Goal: Task Accomplishment & Management: Manage account settings

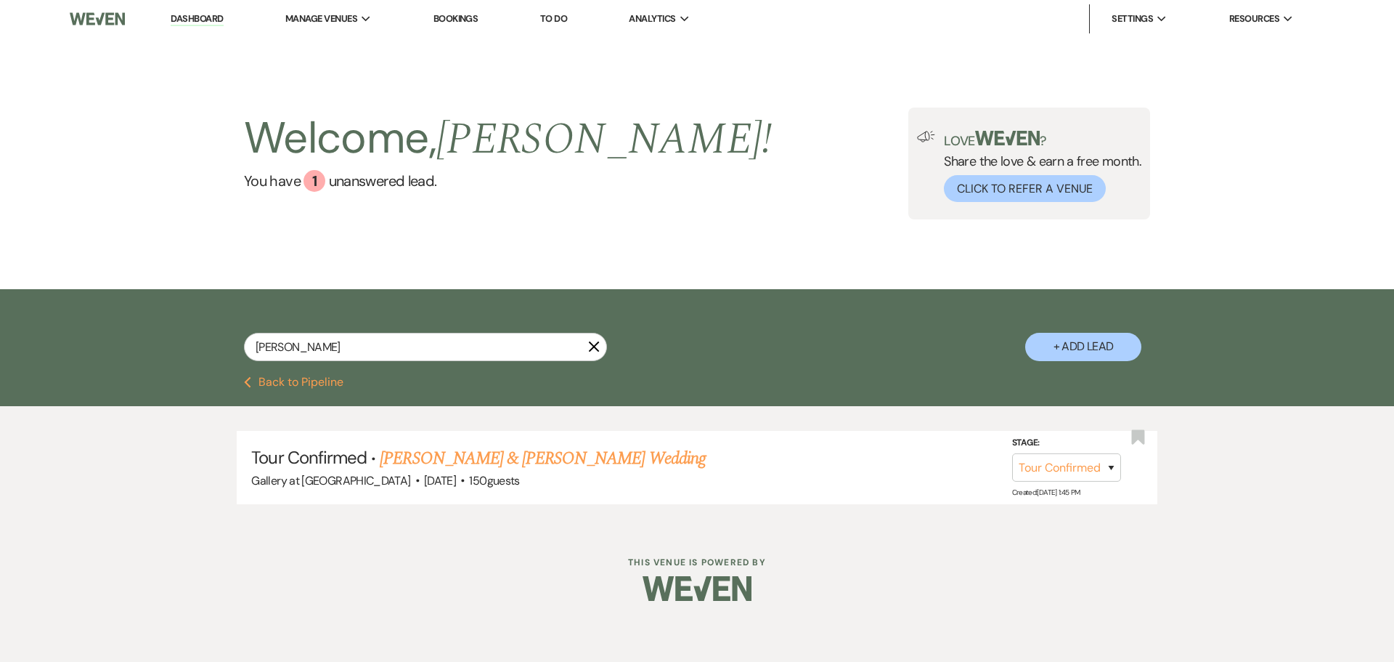
select select "4"
drag, startPoint x: 336, startPoint y: 341, endPoint x: 92, endPoint y: 346, distance: 243.3
click at [92, 346] on div "bryce fleming X + Add Lead" at bounding box center [697, 332] width 1394 height 87
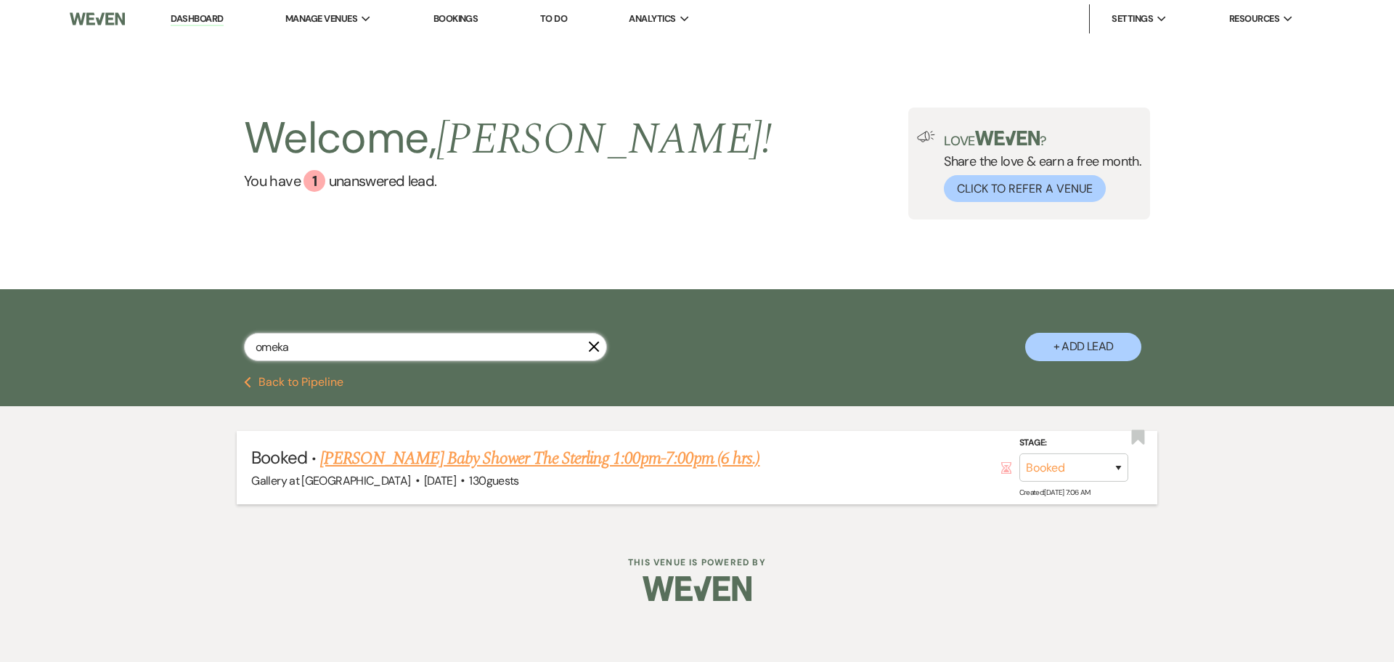
type input "omeka"
click at [367, 461] on link "Omeka Copeland's Baby Shower The Sterling 1:00pm-7:00pm (6 hrs.)" at bounding box center [539, 458] width 439 height 26
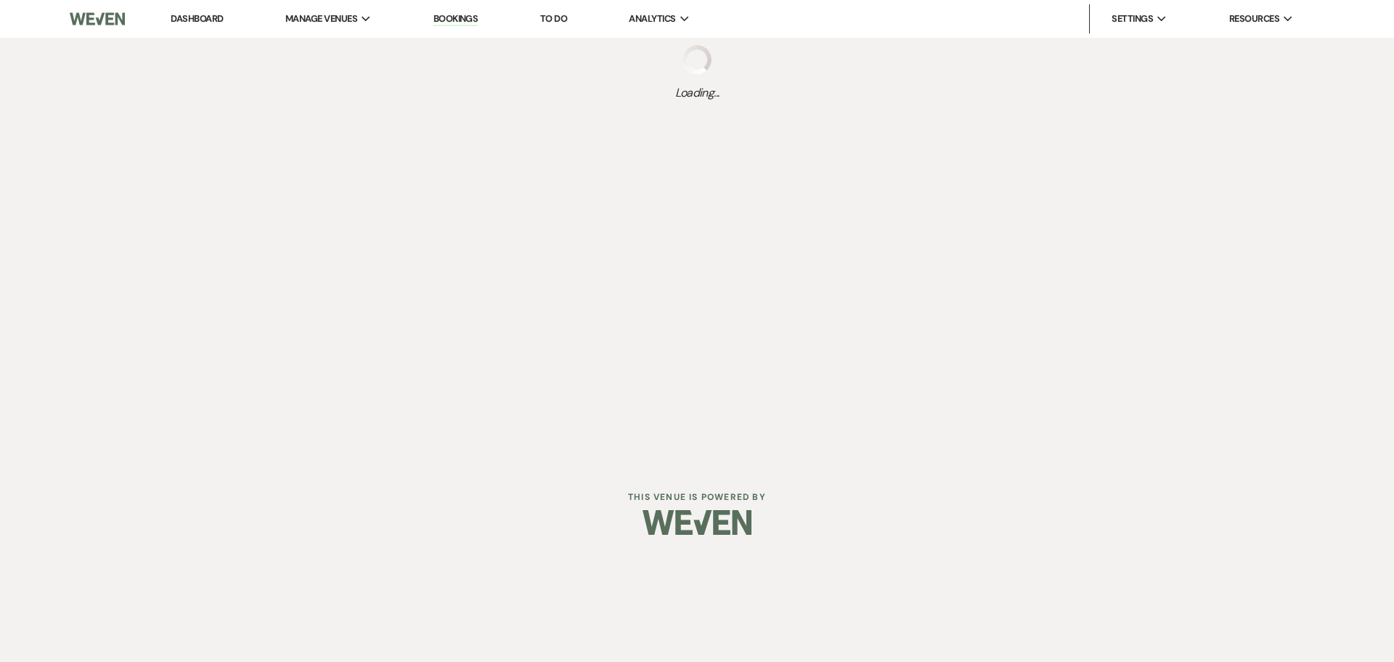
select select "5"
select select "3"
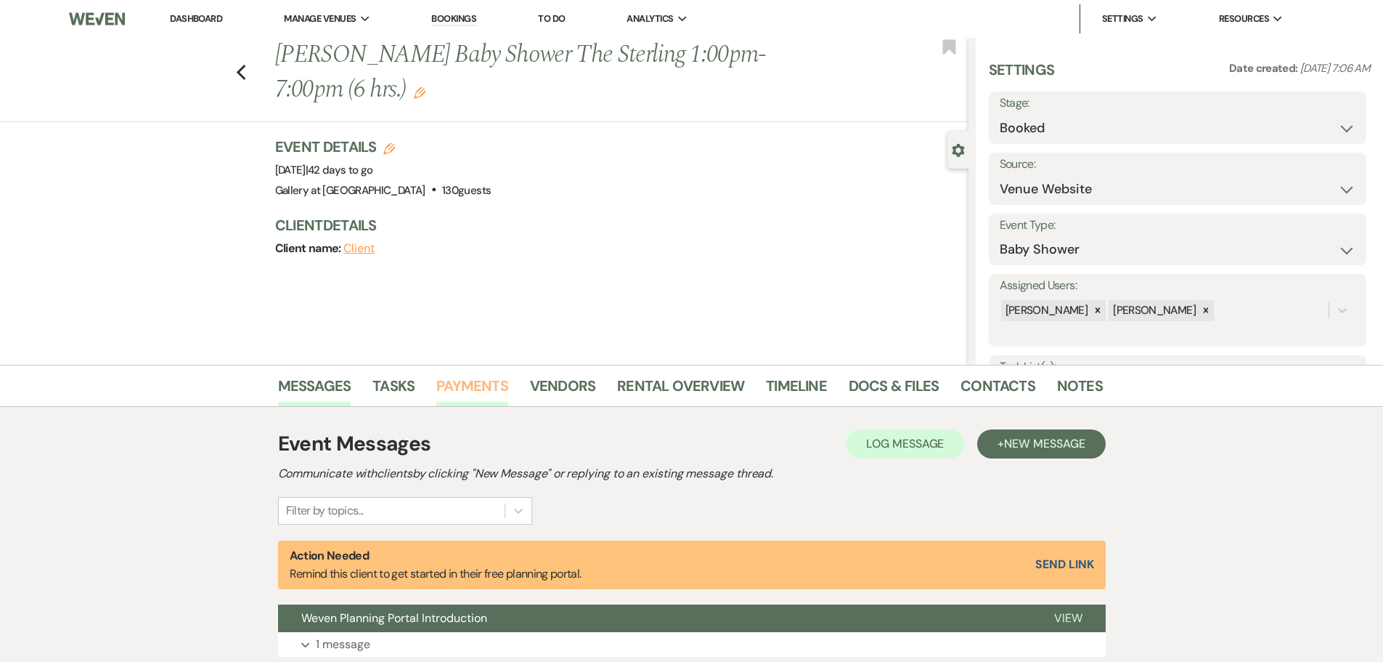
click at [491, 389] on link "Payments" at bounding box center [472, 390] width 72 height 32
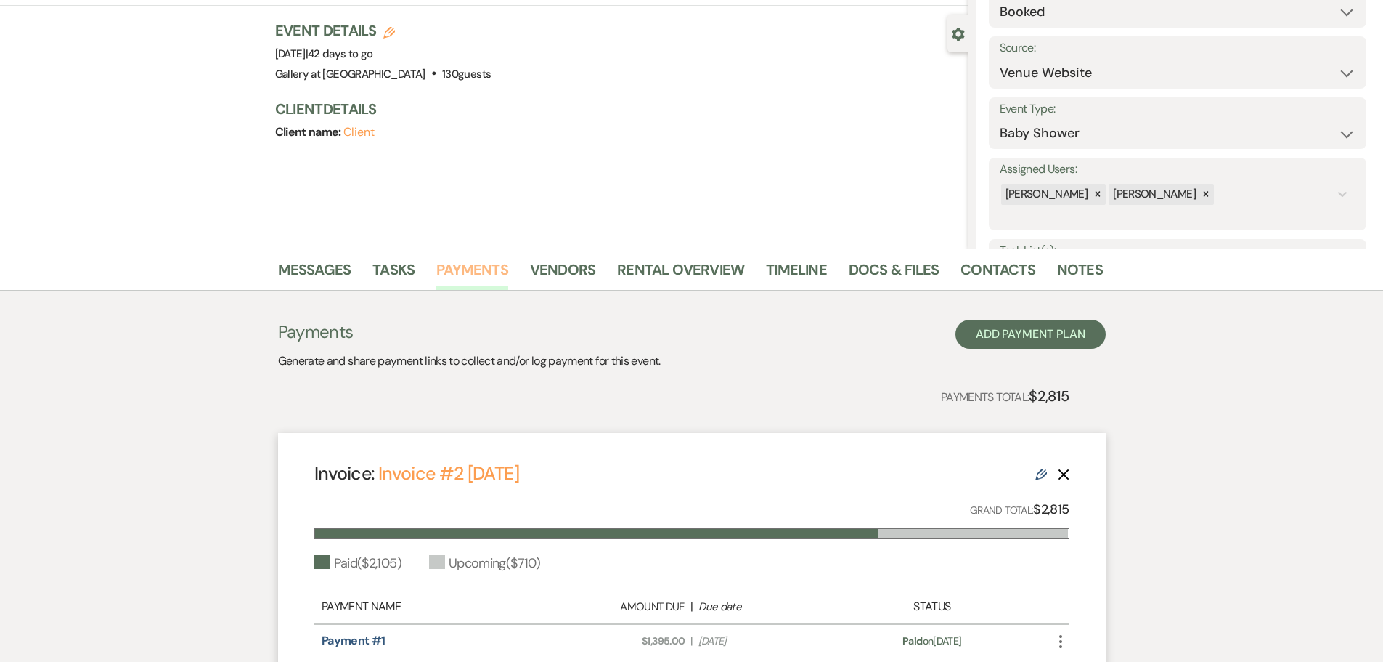
scroll to position [290, 0]
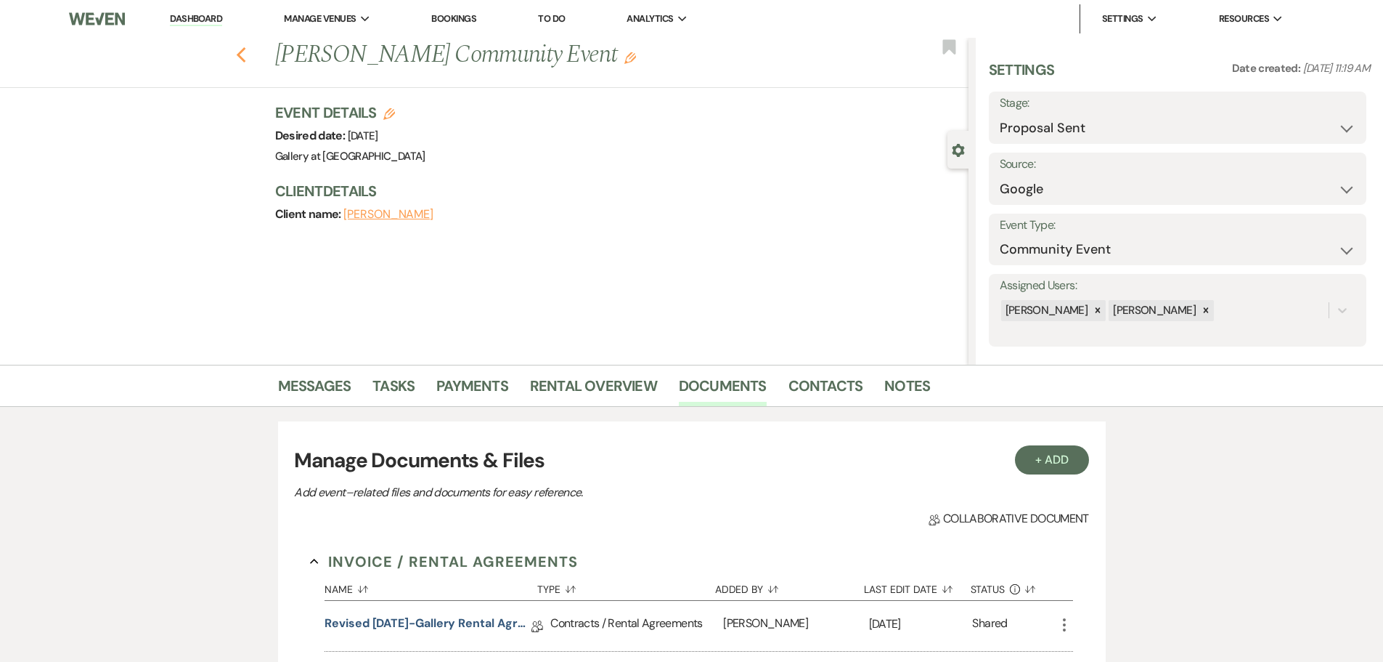
click at [247, 57] on icon "Previous" at bounding box center [241, 54] width 11 height 17
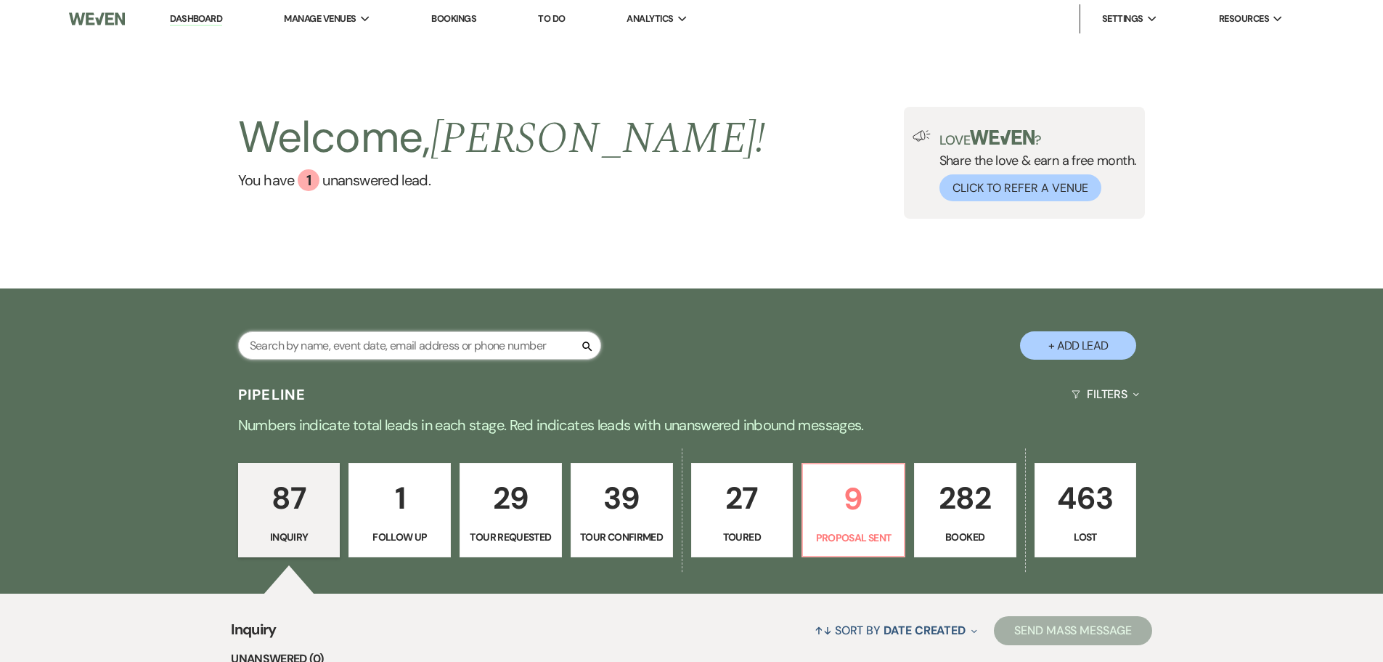
click at [298, 341] on input "text" at bounding box center [419, 345] width 363 height 28
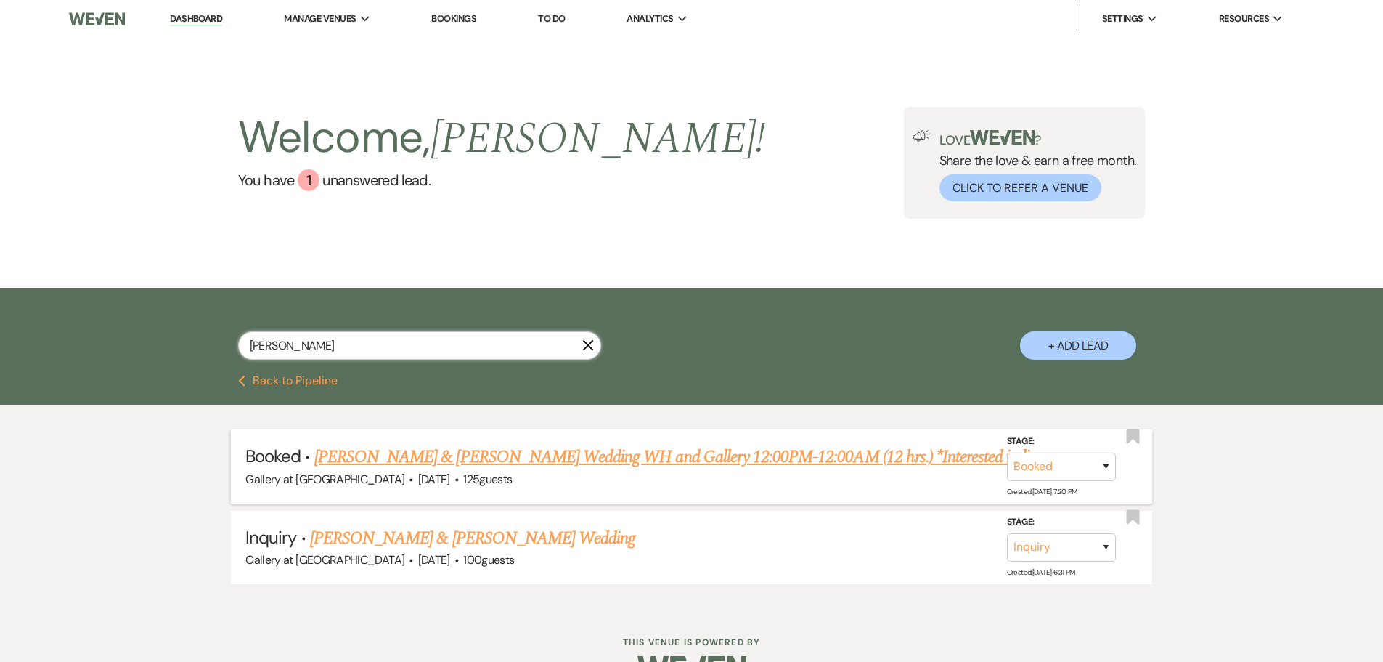
type input "[PERSON_NAME]"
click at [435, 456] on link "[PERSON_NAME] & [PERSON_NAME] Wedding WH and Gallery 12:00PM-12:00AM (12 hrs.) …" at bounding box center [686, 457] width 744 height 26
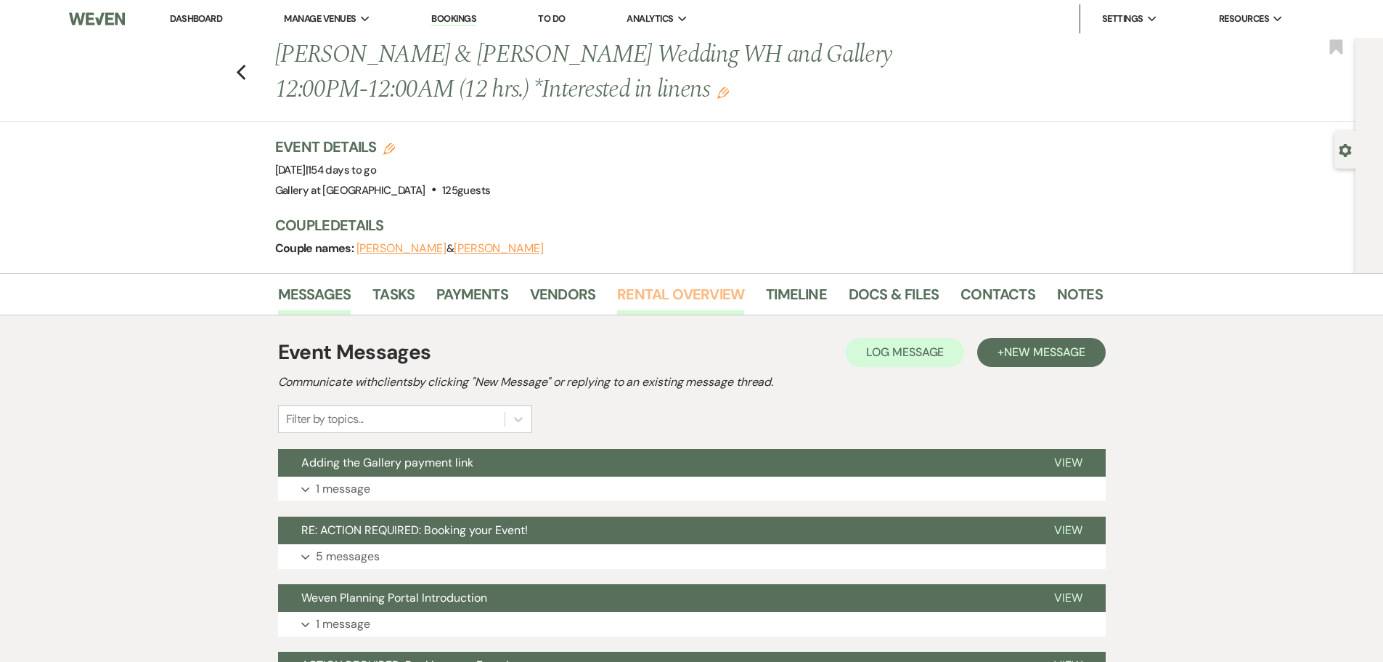
click at [659, 289] on link "Rental Overview" at bounding box center [680, 299] width 127 height 32
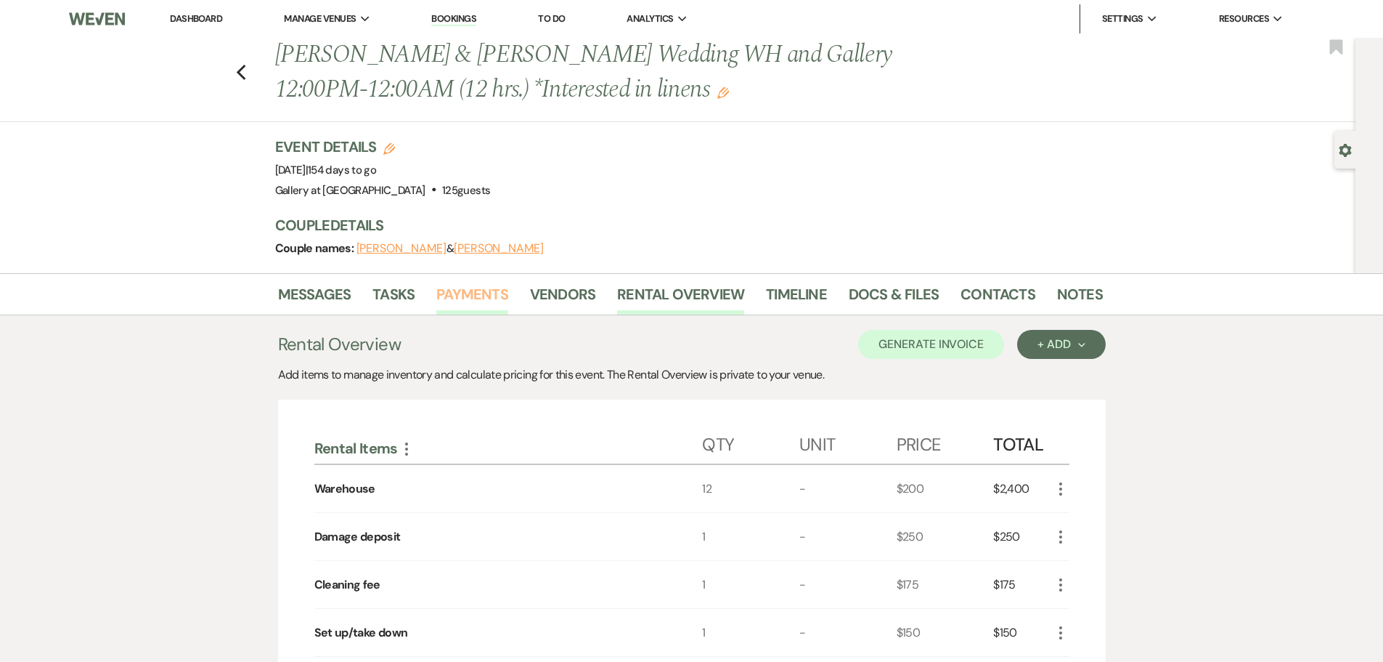
click at [449, 293] on link "Payments" at bounding box center [472, 299] width 72 height 32
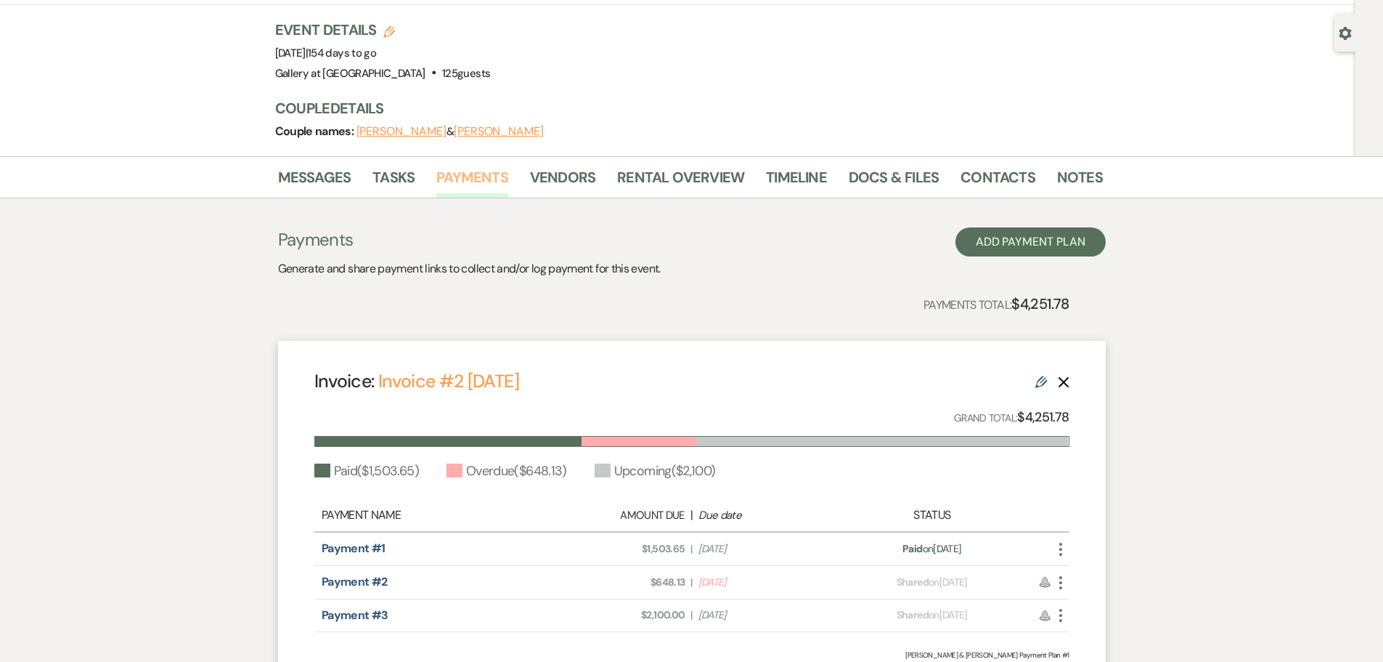
scroll to position [262, 0]
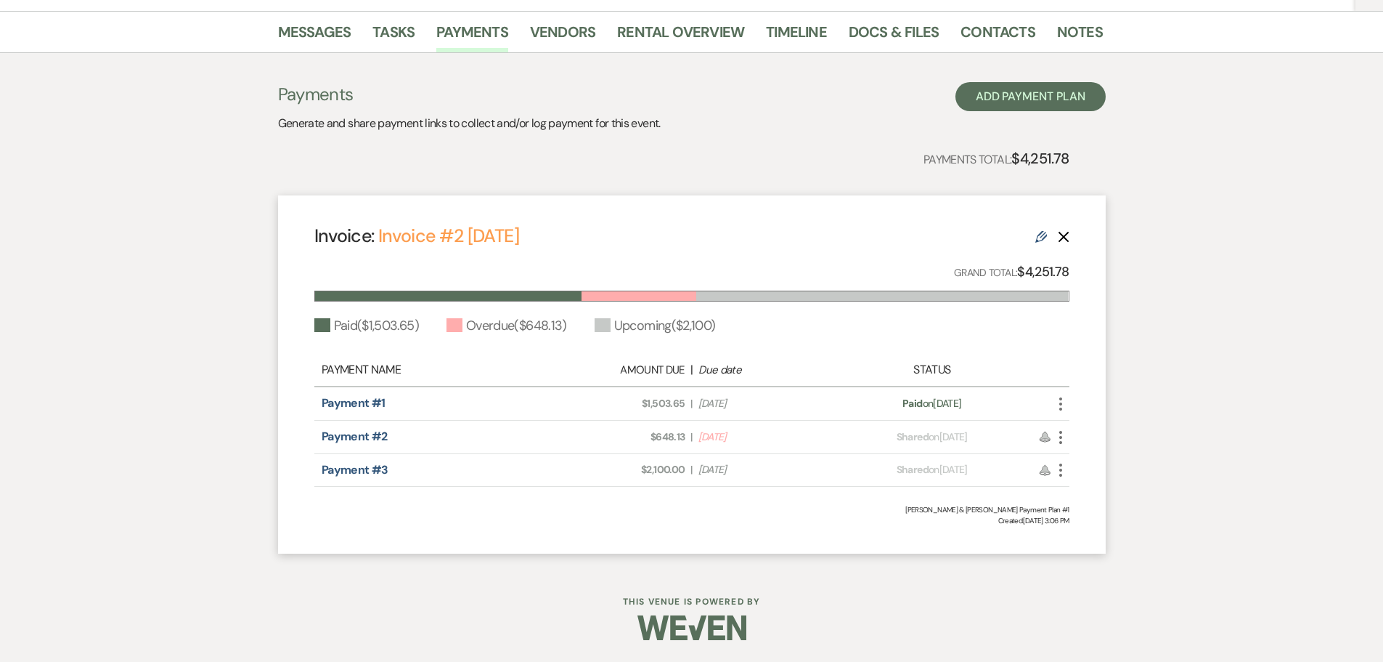
click at [1060, 440] on icon "More" at bounding box center [1060, 436] width 17 height 17
click at [1084, 508] on button "Check [PERSON_NAME] [PERSON_NAME] as Paid" at bounding box center [1125, 515] width 147 height 25
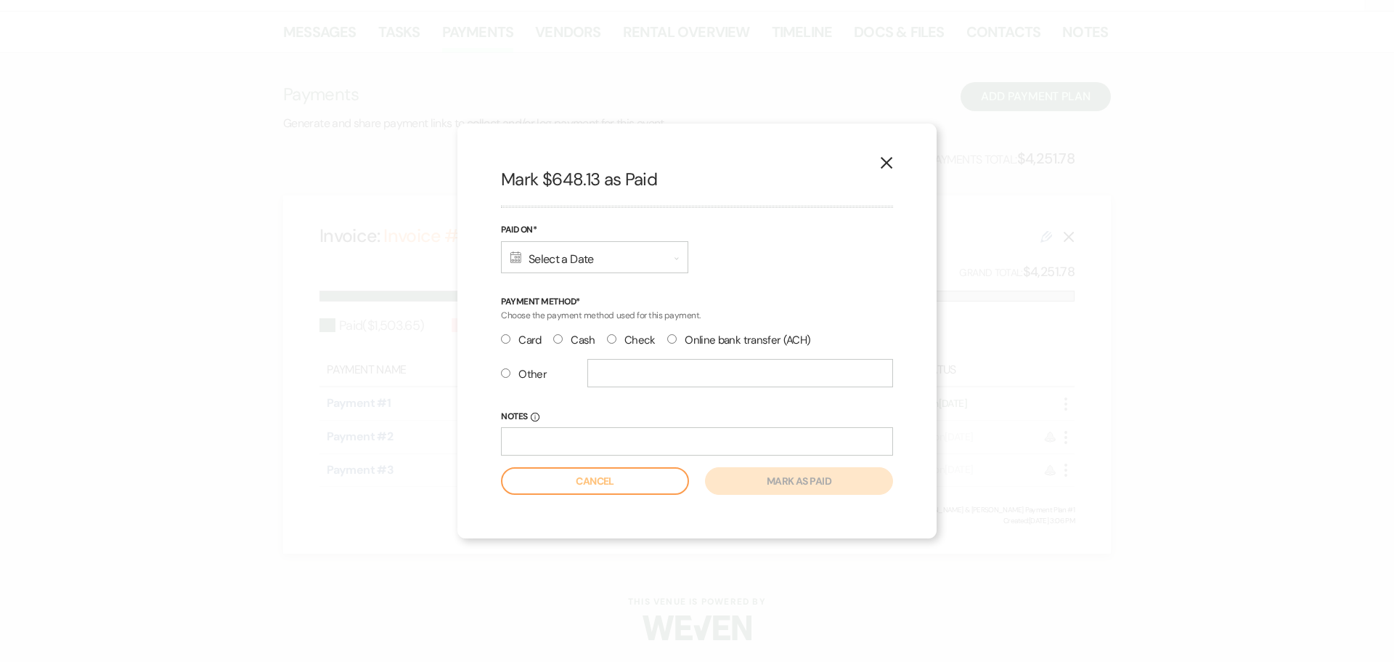
click at [513, 255] on icon "Calendar" at bounding box center [516, 257] width 11 height 12
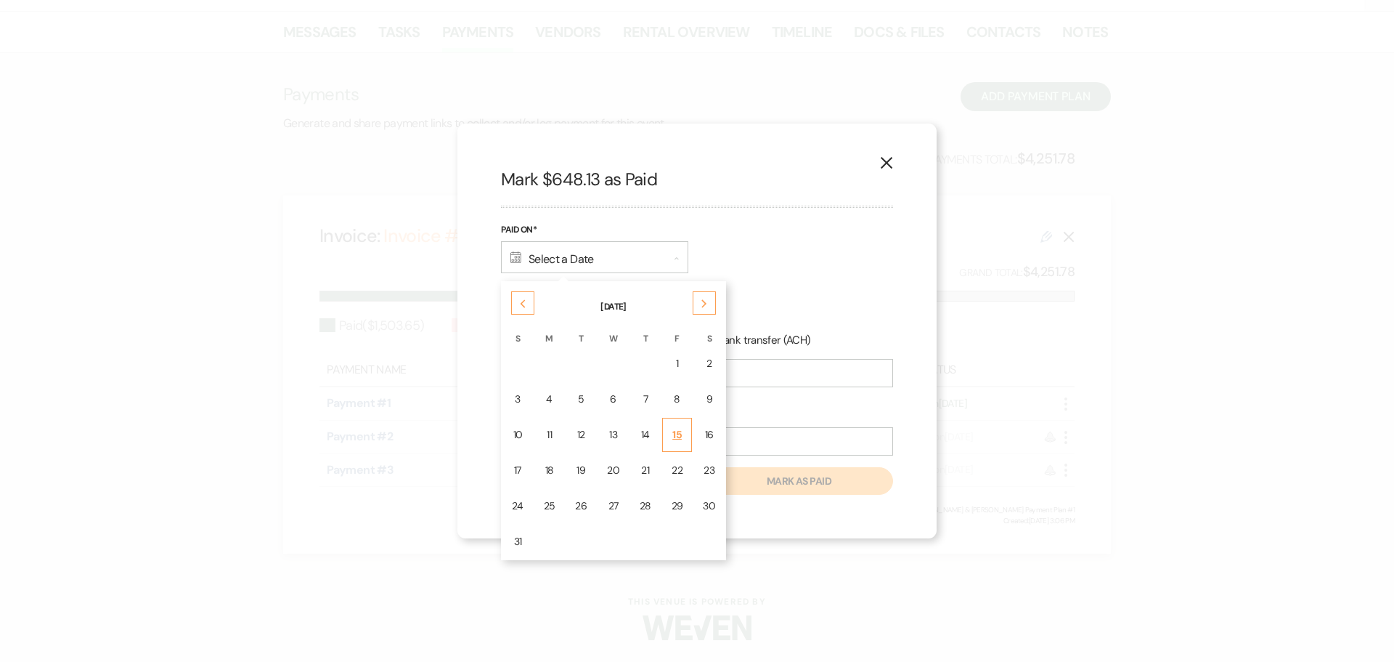
click at [675, 439] on div "15" at bounding box center [678, 434] width 12 height 15
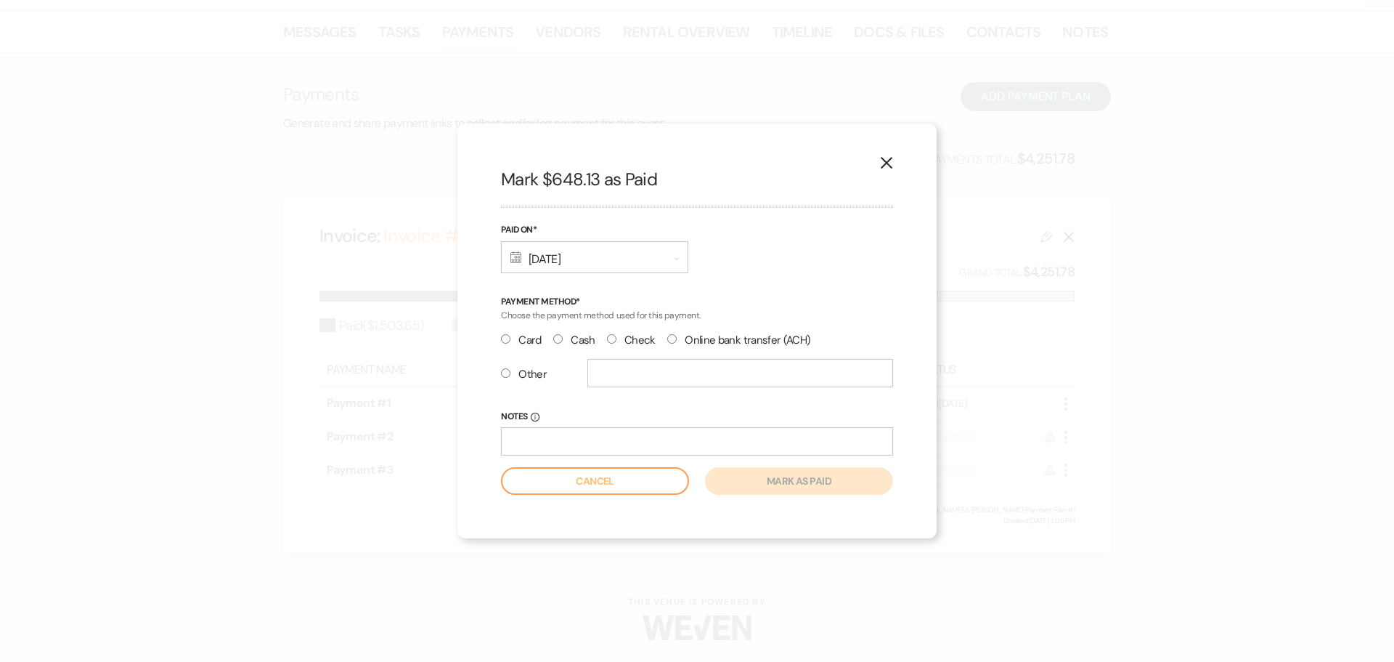
click at [515, 335] on label "Card" at bounding box center [521, 340] width 41 height 20
click at [511, 335] on input "Card" at bounding box center [505, 338] width 9 height 9
radio input "true"
click at [765, 486] on button "Mark as paid" at bounding box center [799, 481] width 188 height 28
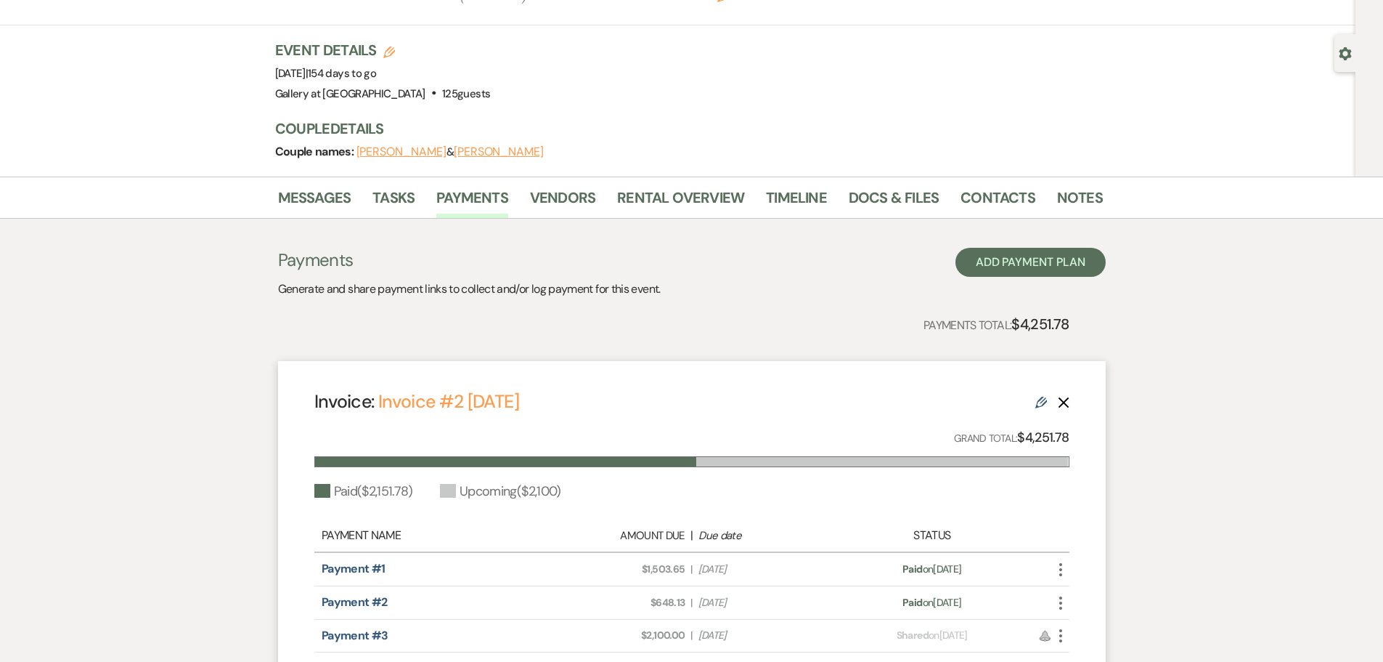
scroll to position [0, 0]
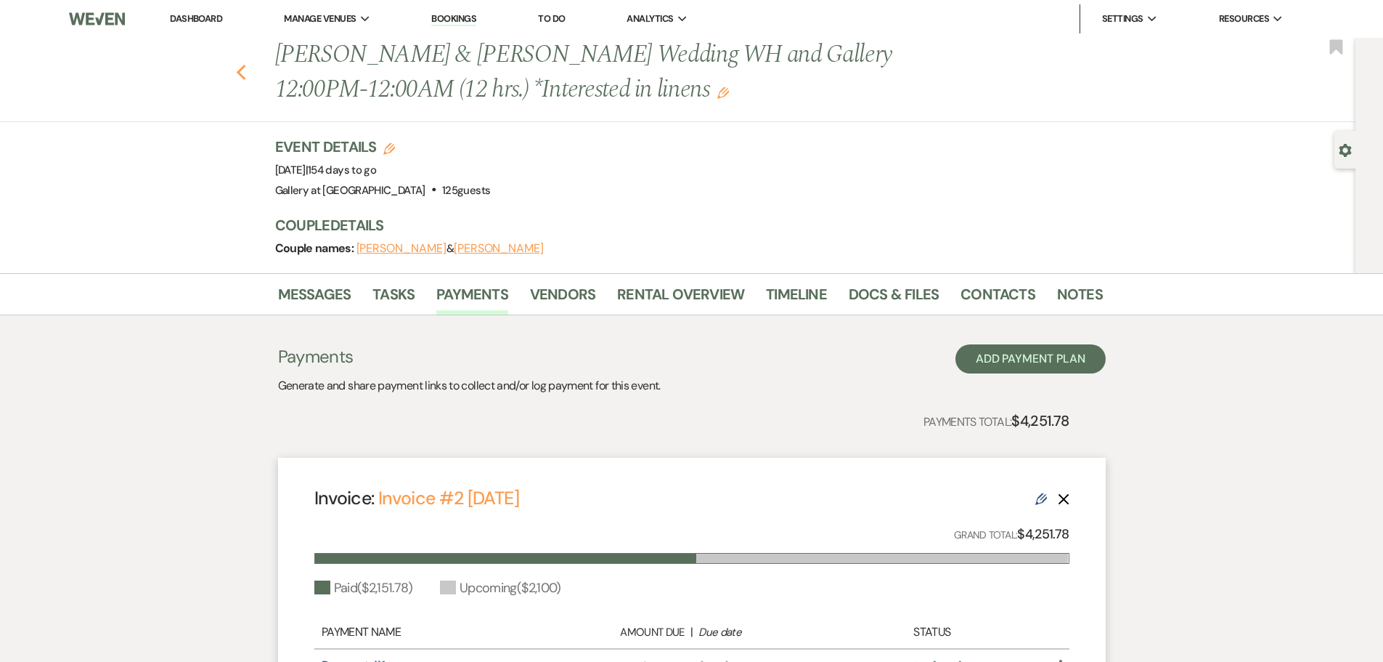
click at [244, 72] on use "button" at bounding box center [240, 73] width 9 height 16
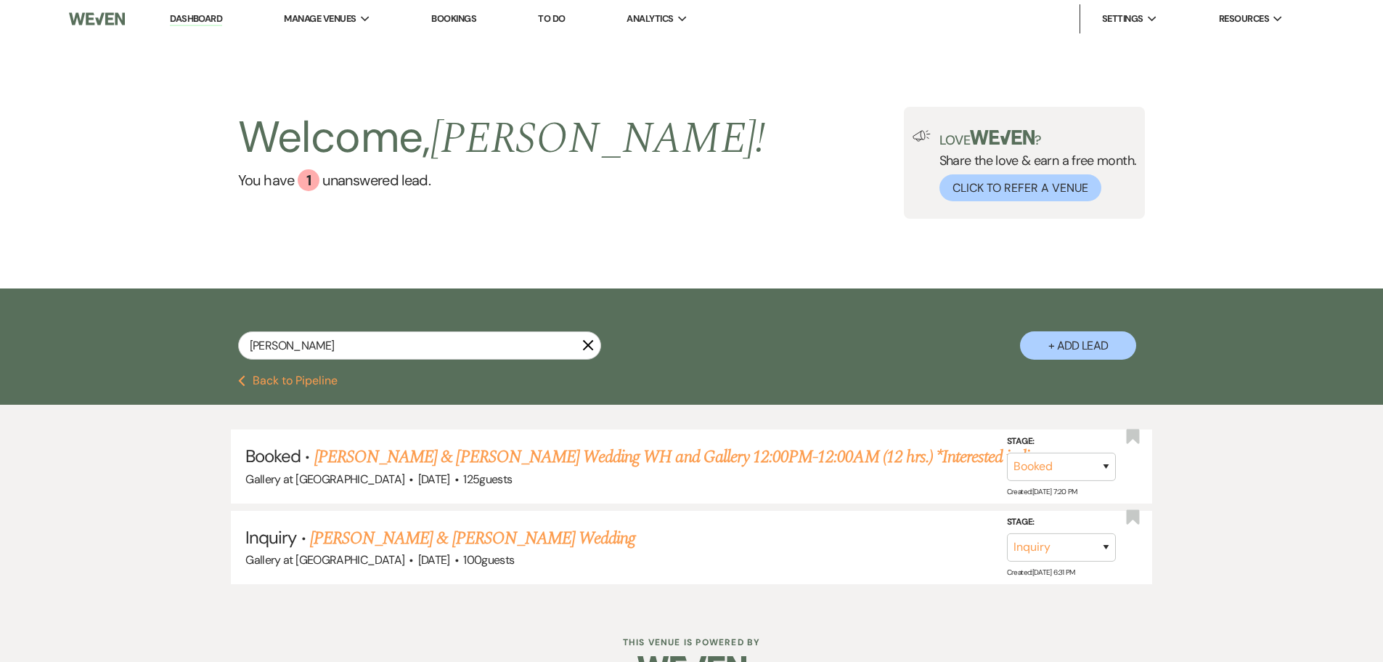
click at [587, 345] on use "button" at bounding box center [588, 345] width 11 height 11
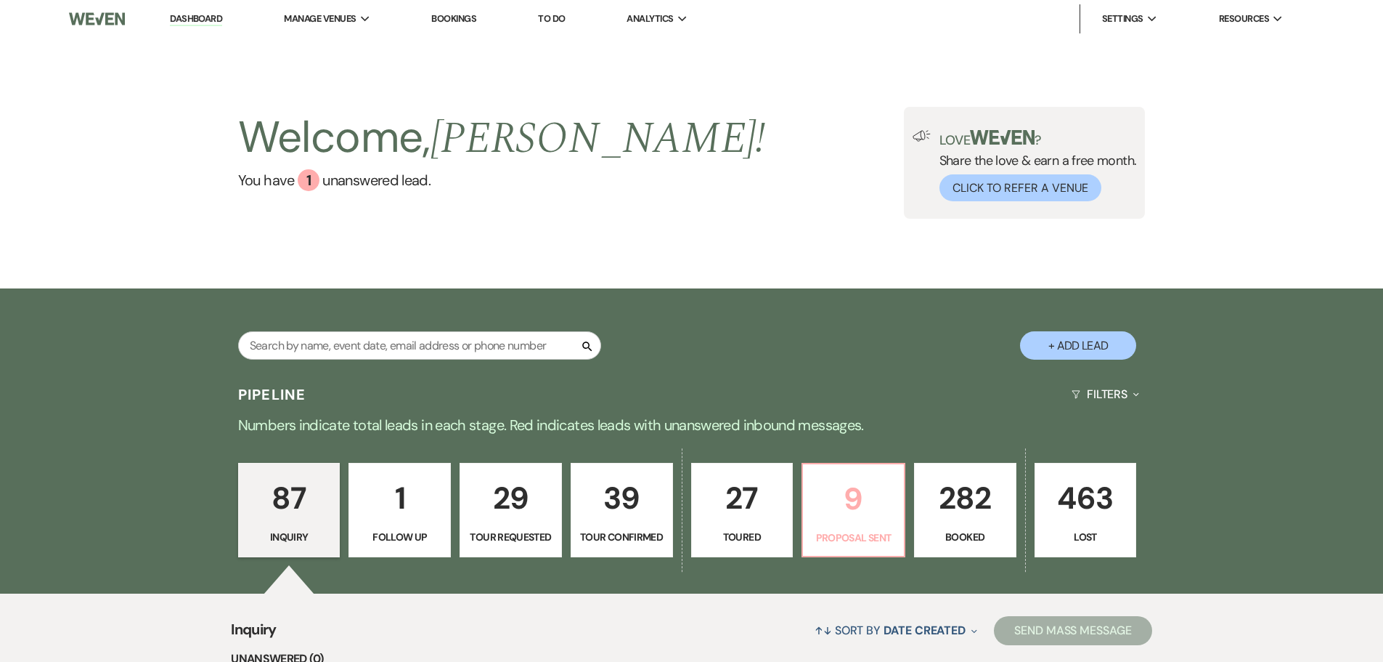
click at [861, 493] on p "9" at bounding box center [854, 498] width 84 height 49
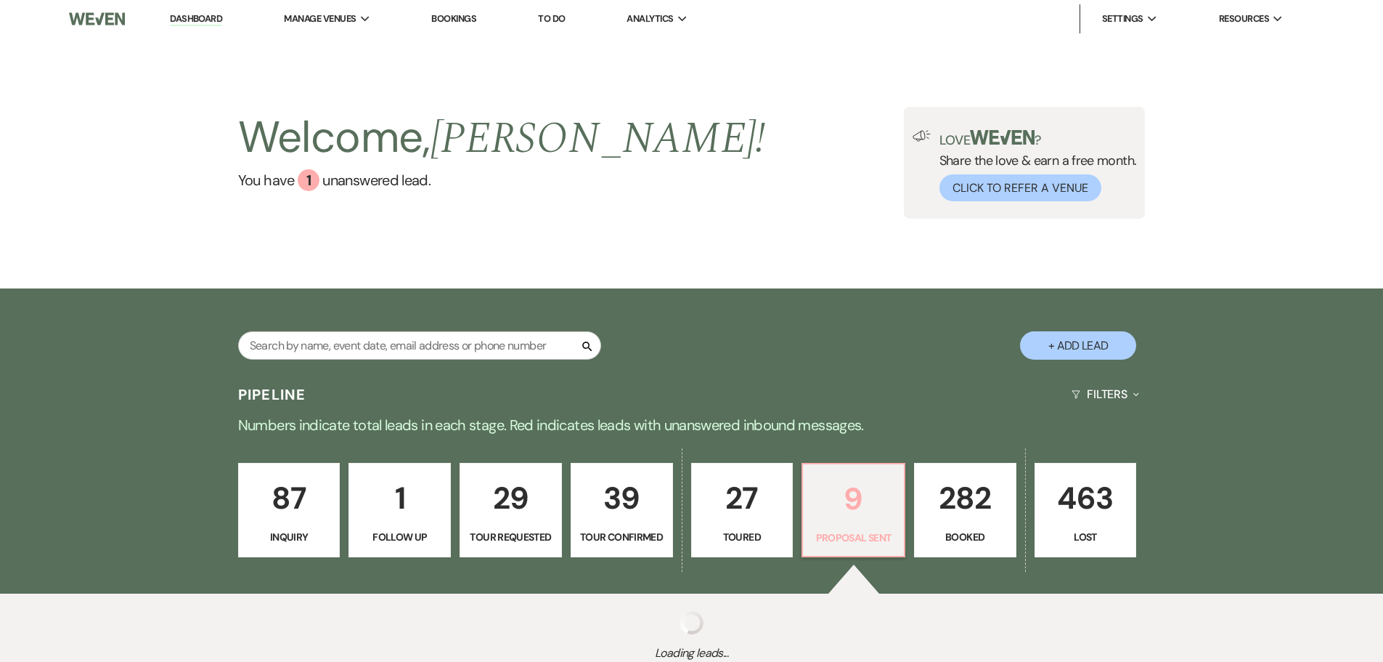
select select "6"
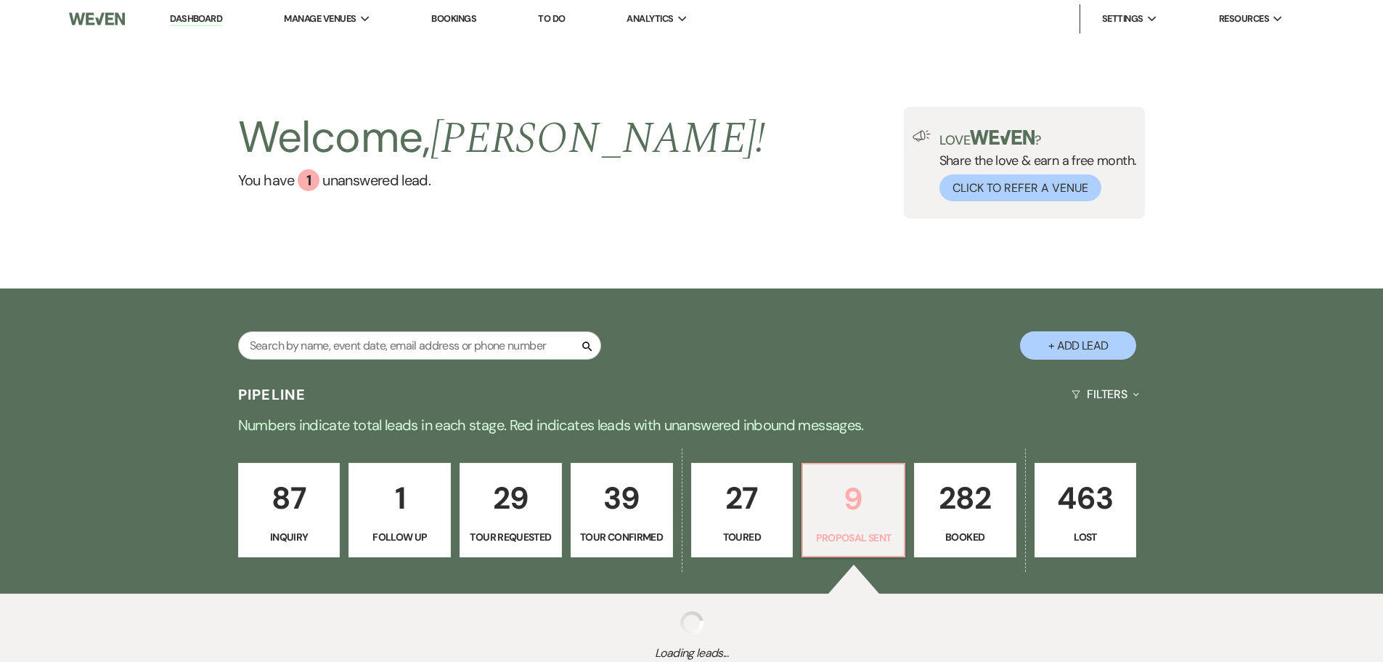
select select "6"
